Goal: Navigation & Orientation: Understand site structure

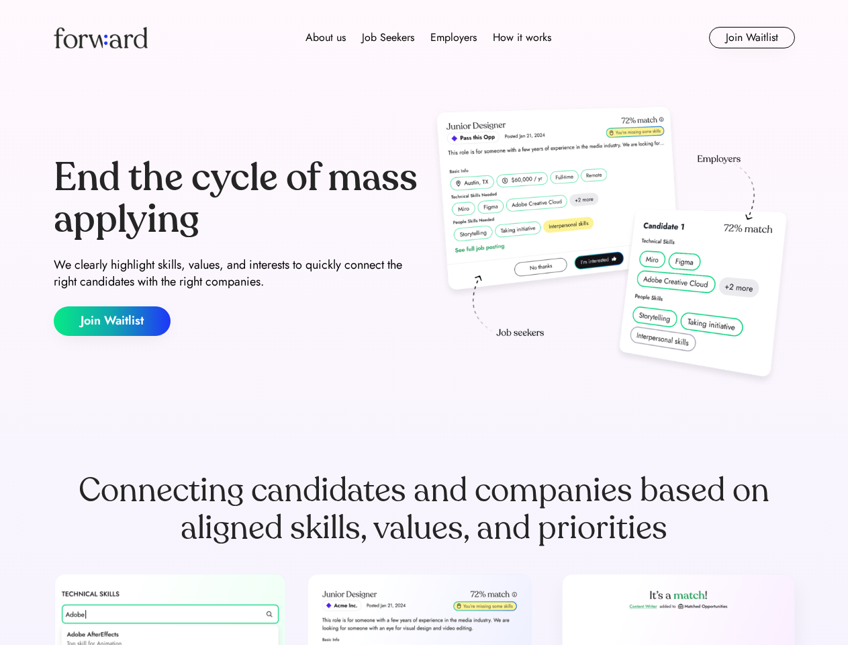
click at [424, 322] on div "End the cycle of mass applying We clearly highlight skills, values, and interes…" at bounding box center [424, 246] width 741 height 289
click at [424, 38] on div "About us Job Seekers Employers How it works" at bounding box center [428, 38] width 529 height 16
click at [101, 38] on img at bounding box center [101, 37] width 94 height 21
click at [428, 38] on div "About us Job Seekers Employers How it works" at bounding box center [428, 38] width 529 height 16
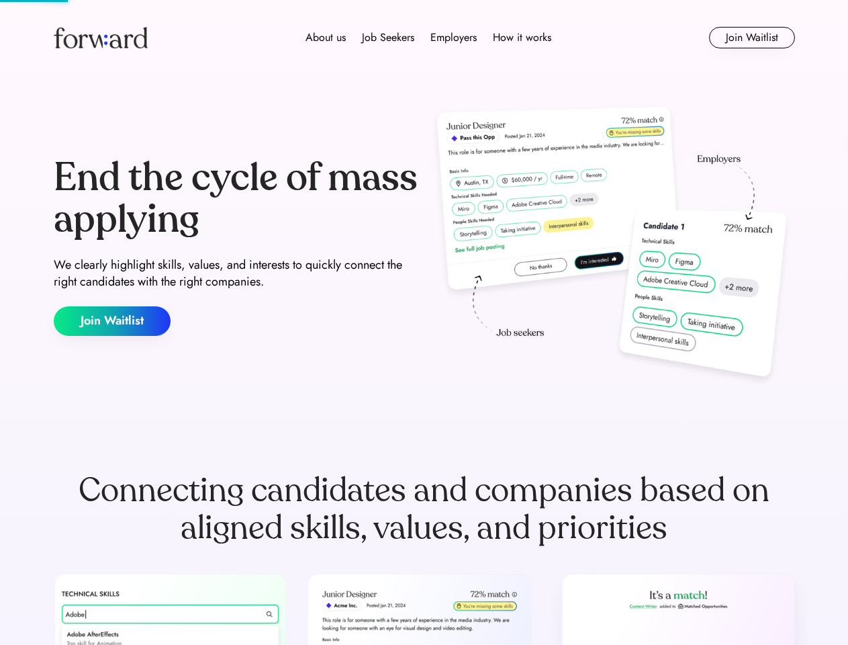
click at [326, 38] on div "About us" at bounding box center [325, 38] width 40 height 16
click at [388, 38] on div "Job Seekers" at bounding box center [388, 38] width 52 height 16
click at [453, 38] on div "Employers" at bounding box center [453, 38] width 46 height 16
click at [521, 38] on div "How it works" at bounding box center [522, 38] width 58 height 16
click at [751, 38] on button "Join Waitlist" at bounding box center [752, 37] width 86 height 21
